Goal: Transaction & Acquisition: Download file/media

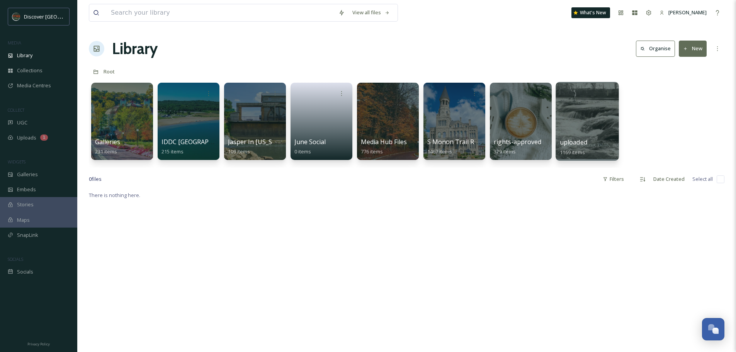
click at [570, 138] on div "uploaded 1169 items" at bounding box center [587, 147] width 55 height 19
click at [568, 146] on span "uploaded" at bounding box center [573, 142] width 27 height 8
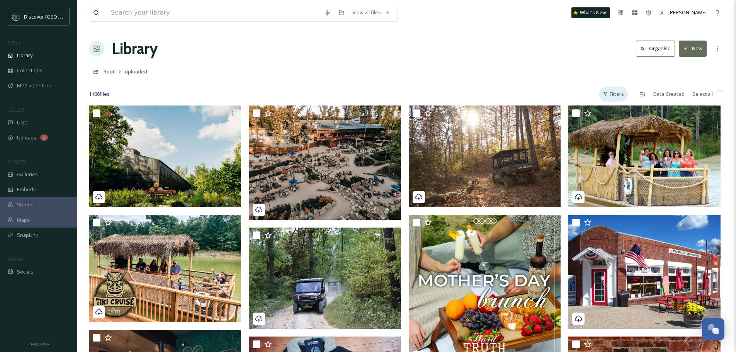
click at [620, 94] on div "Filters" at bounding box center [613, 94] width 29 height 15
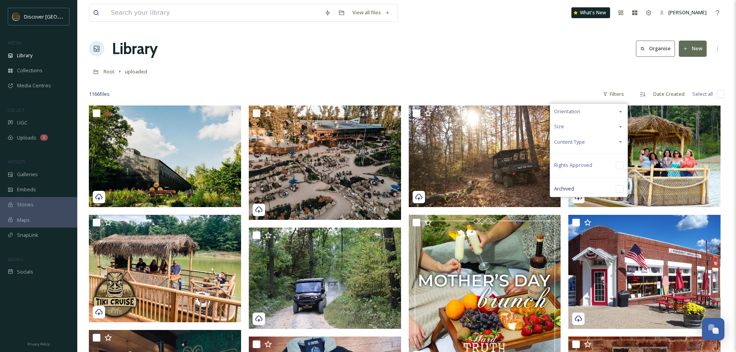
click at [622, 143] on icon at bounding box center [620, 142] width 6 height 6
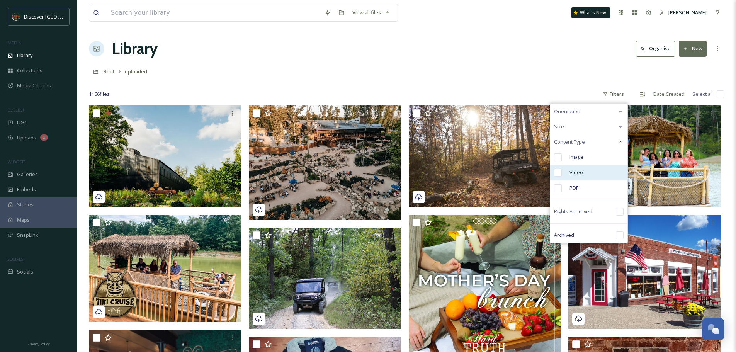
click at [576, 170] on span "Video" at bounding box center [576, 172] width 14 height 7
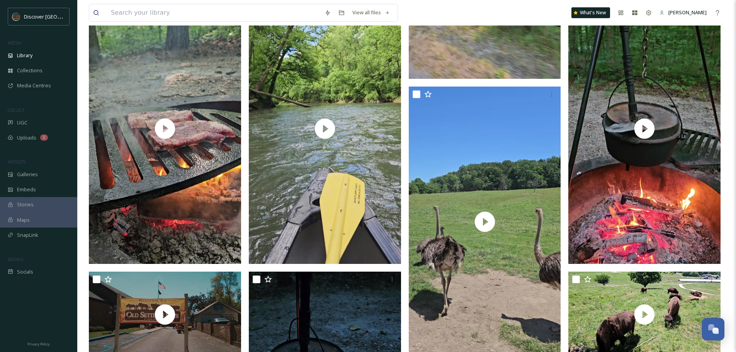
scroll to position [1883, 0]
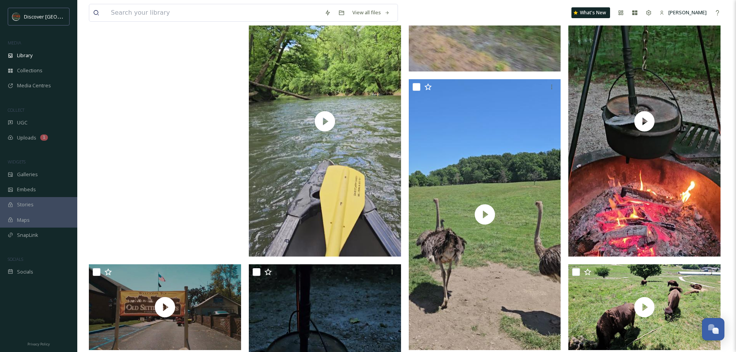
click at [165, 121] on video "20240622_180451.mp4" at bounding box center [165, 121] width 152 height 270
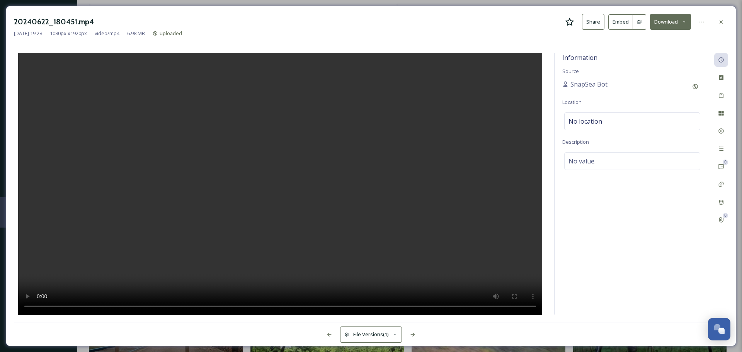
click at [663, 22] on button "Download" at bounding box center [670, 22] width 41 height 16
click at [652, 40] on span "Download Original (1080 x 1920)" at bounding box center [649, 39] width 73 height 7
click at [723, 24] on icon at bounding box center [721, 22] width 6 height 6
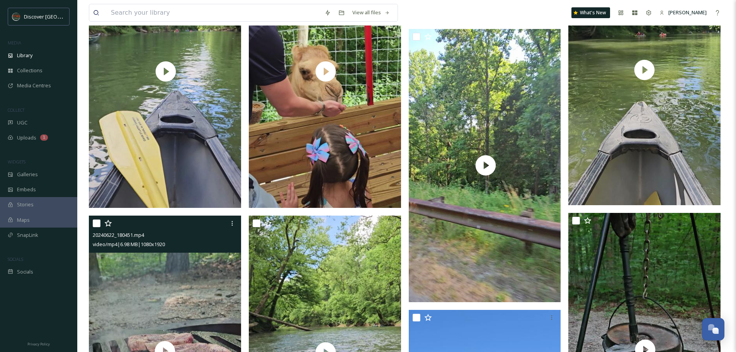
scroll to position [1643, 0]
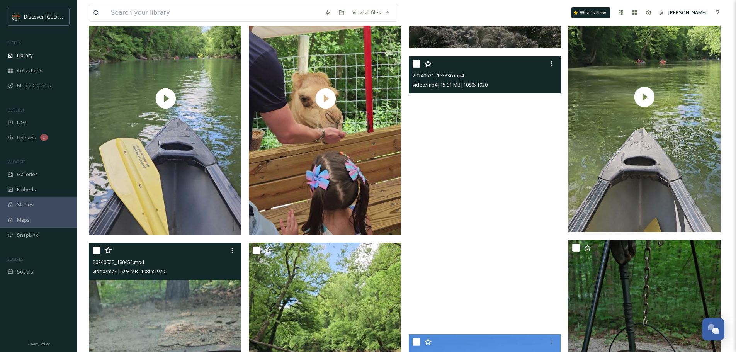
click at [481, 191] on video "20240621_163336.mp4" at bounding box center [485, 191] width 152 height 270
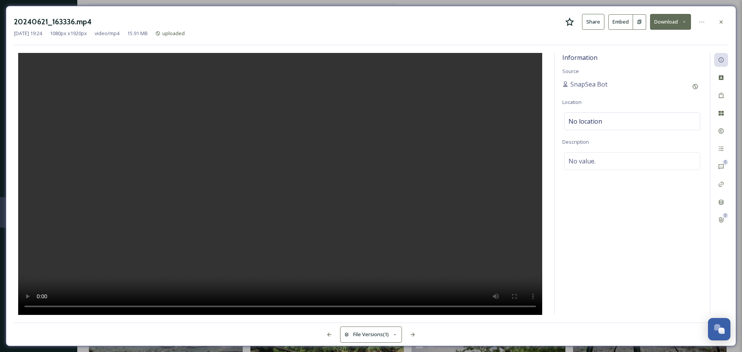
click at [664, 22] on button "Download" at bounding box center [670, 22] width 41 height 16
click at [655, 42] on span "Download Original (1080 x 1920)" at bounding box center [649, 39] width 73 height 7
click at [721, 25] on icon at bounding box center [721, 22] width 6 height 6
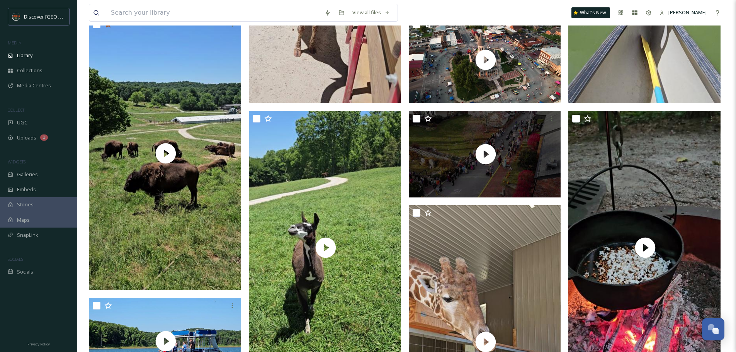
scroll to position [647, 0]
